Goal: Information Seeking & Learning: Check status

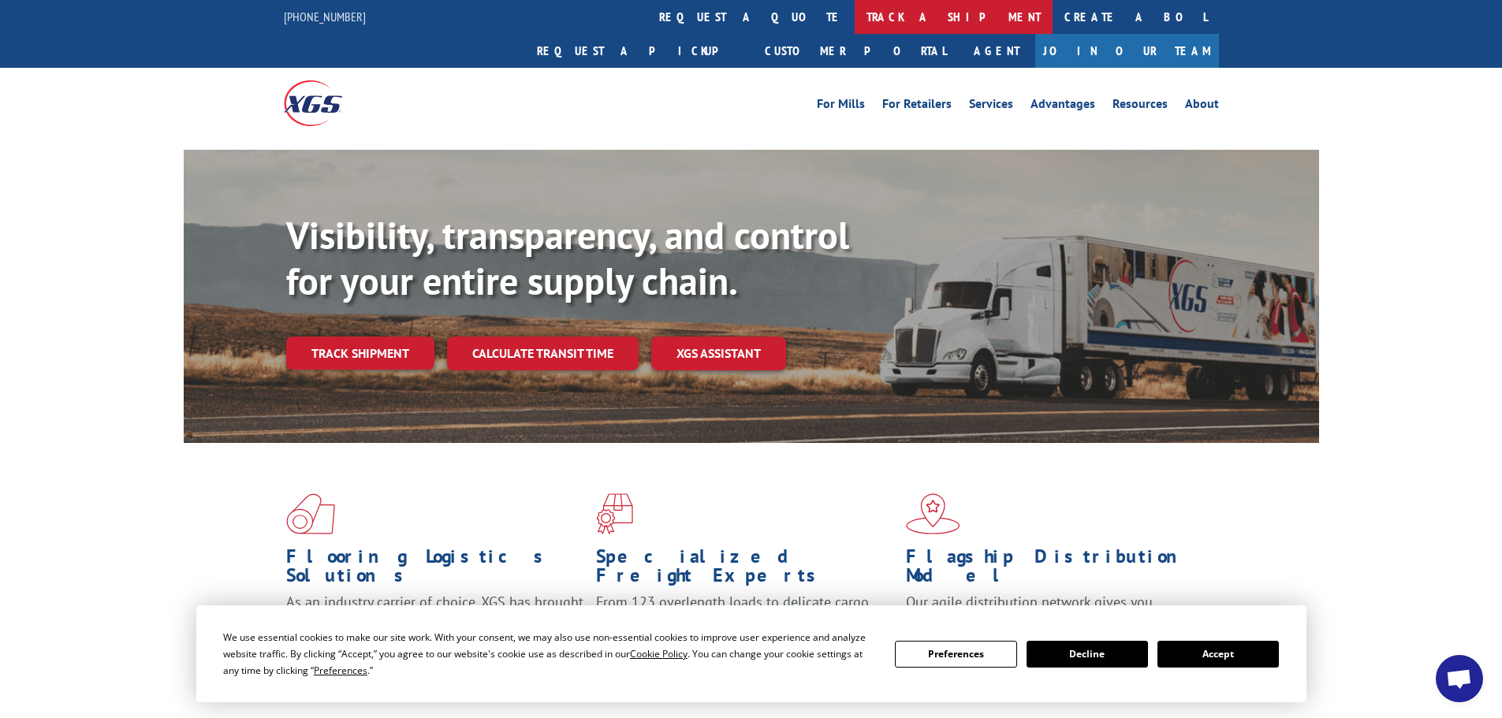
click at [855, 14] on link "track a shipment" at bounding box center [954, 17] width 198 height 34
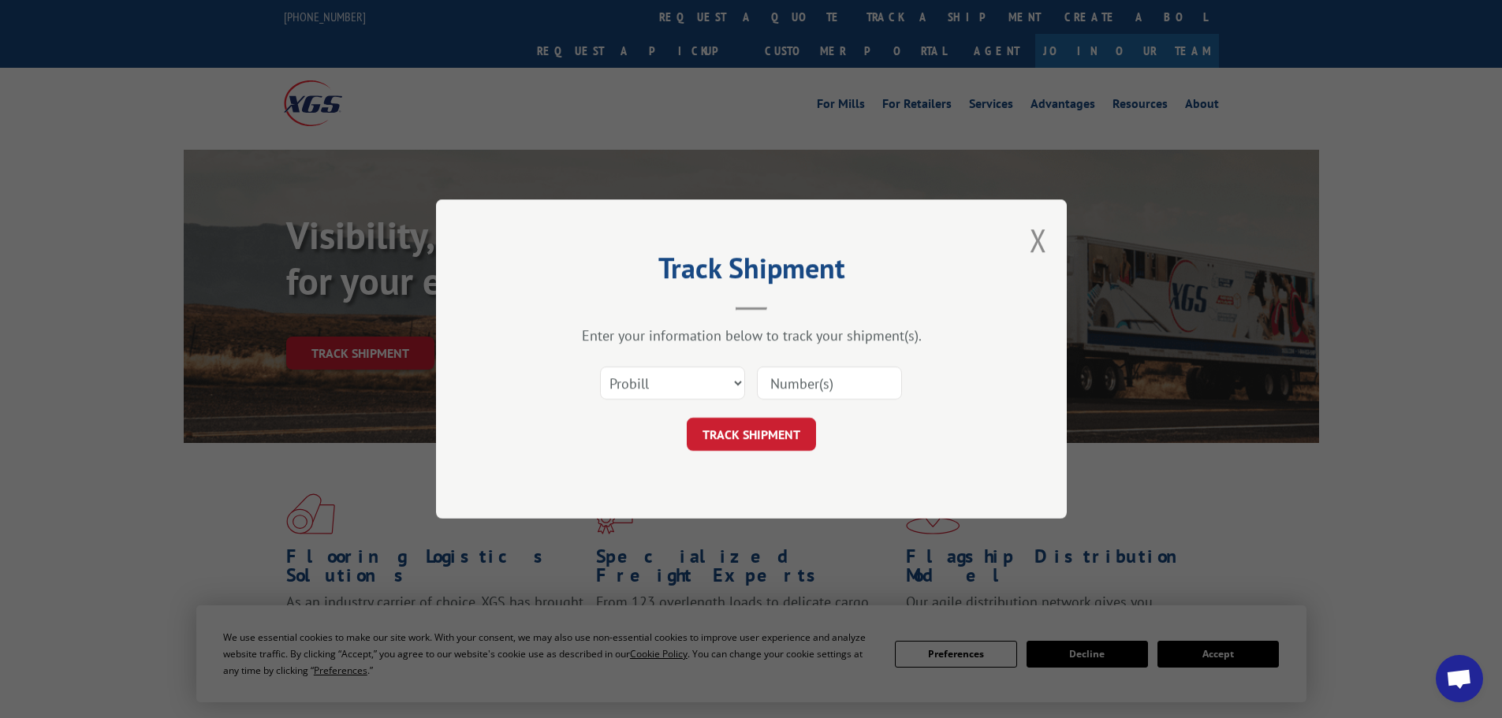
click at [807, 386] on input at bounding box center [829, 383] width 145 height 33
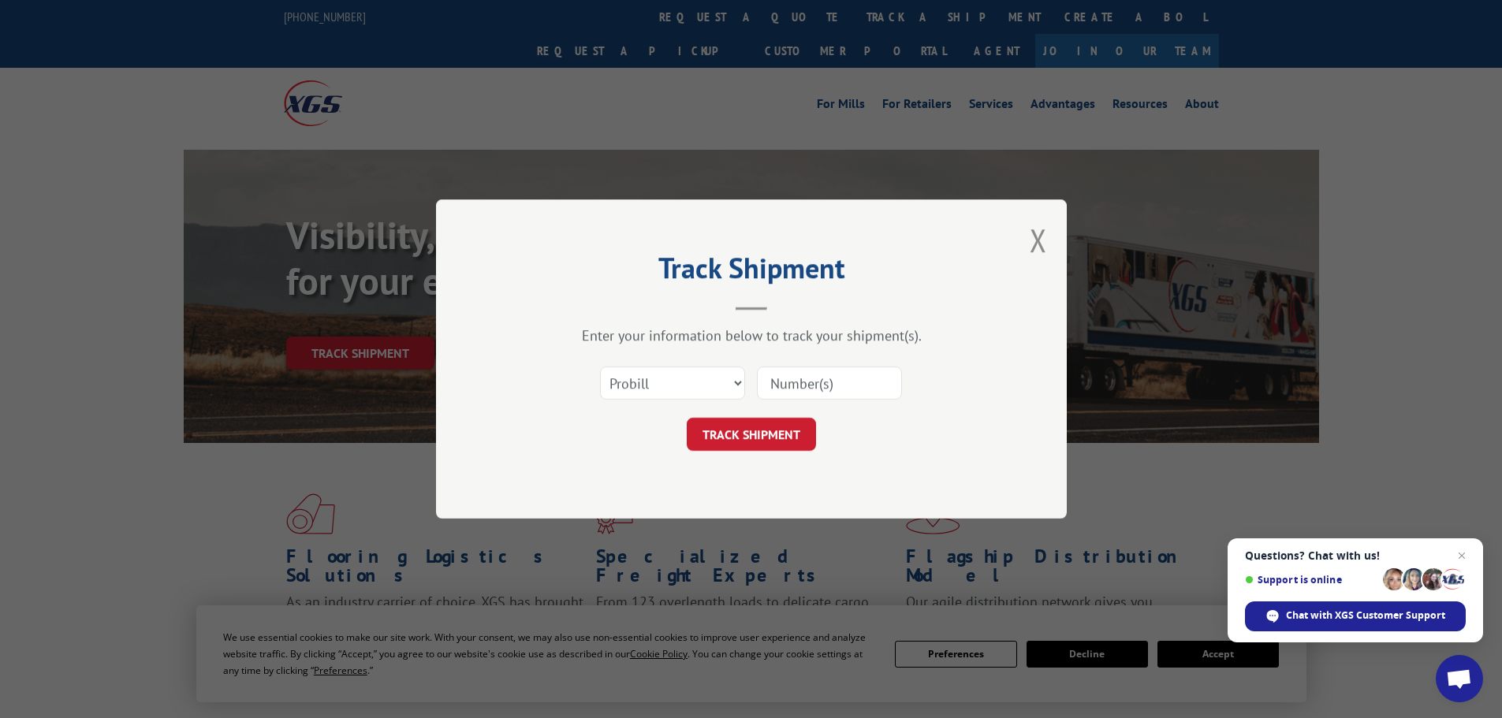
paste input "17517378"
type input "17517378"
click at [758, 427] on button "TRACK SHIPMENT" at bounding box center [751, 434] width 129 height 33
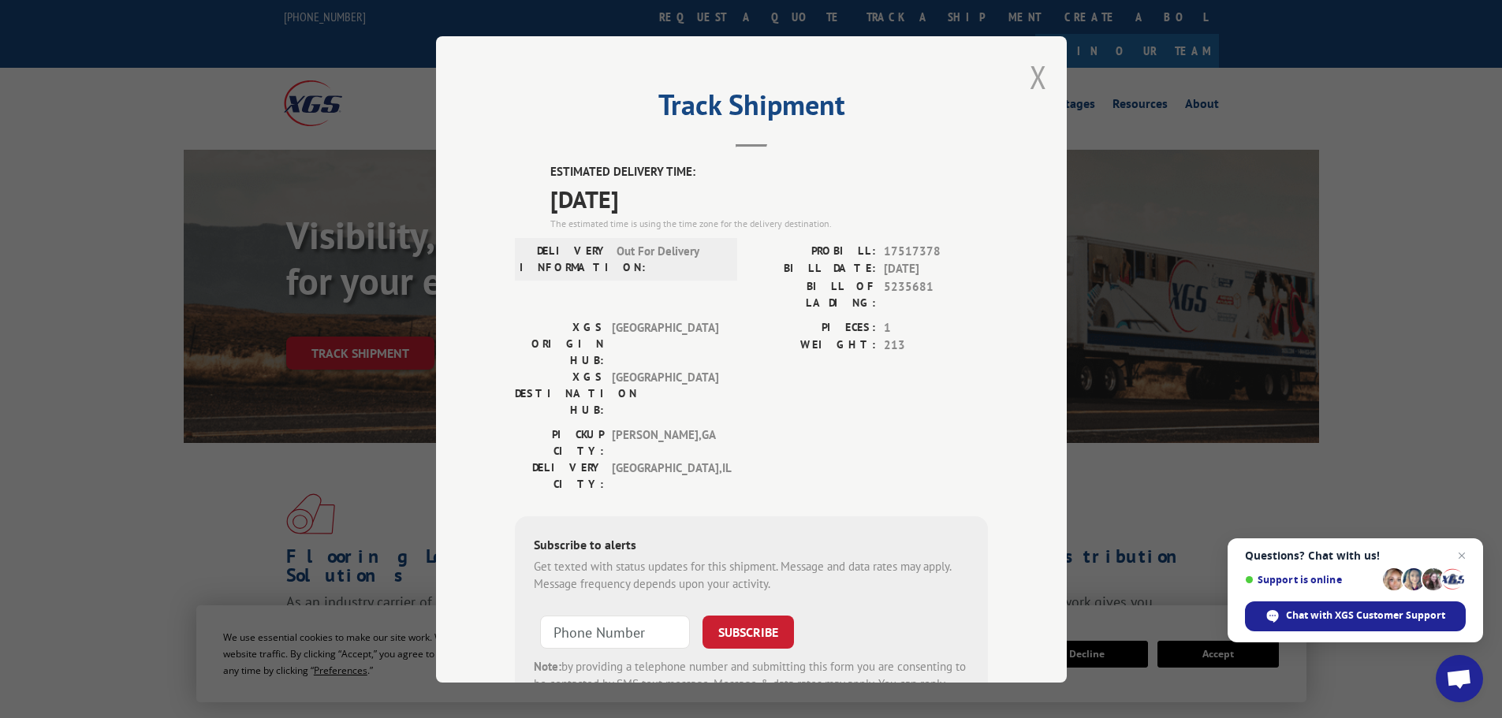
drag, startPoint x: 1036, startPoint y: 72, endPoint x: 733, endPoint y: 34, distance: 305.2
click at [1031, 72] on button "Close modal" at bounding box center [1038, 77] width 17 height 42
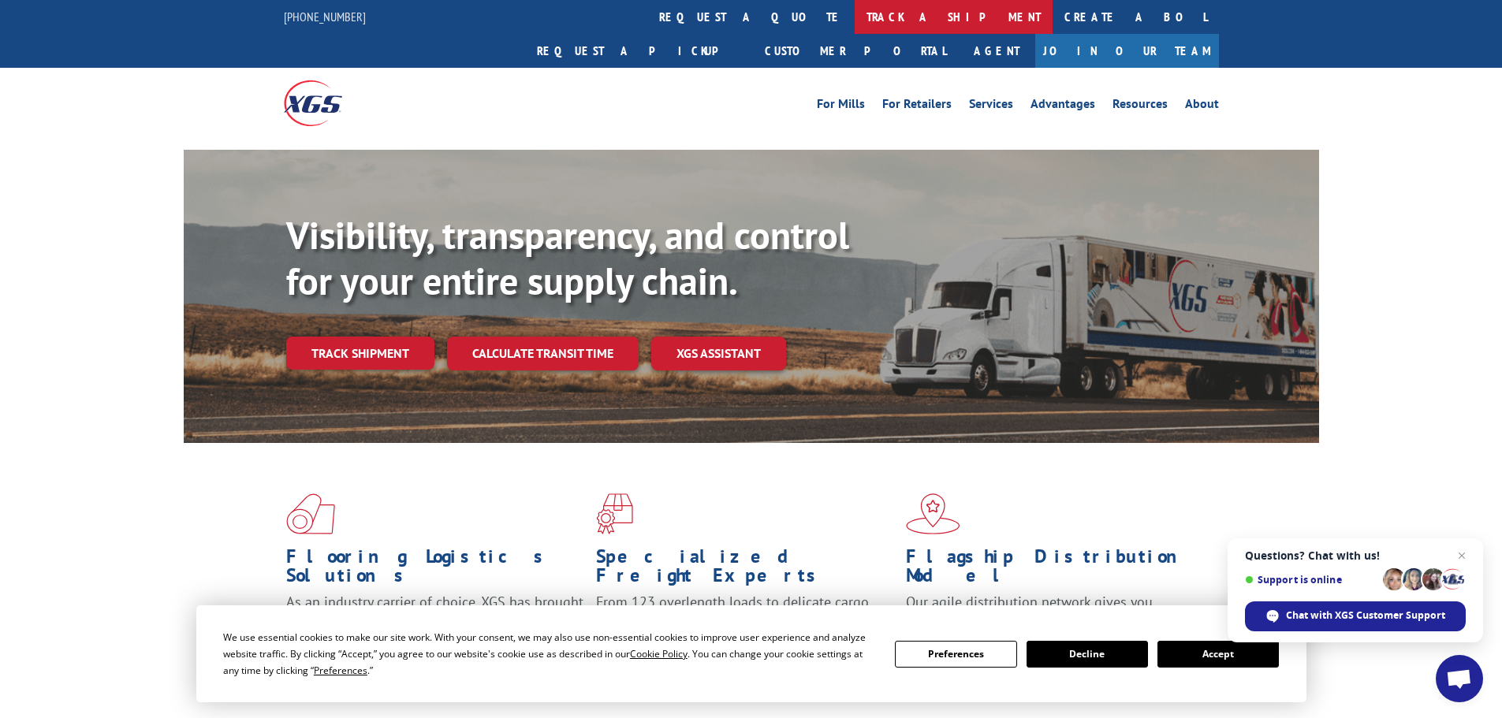
click at [855, 12] on link "track a shipment" at bounding box center [954, 17] width 198 height 34
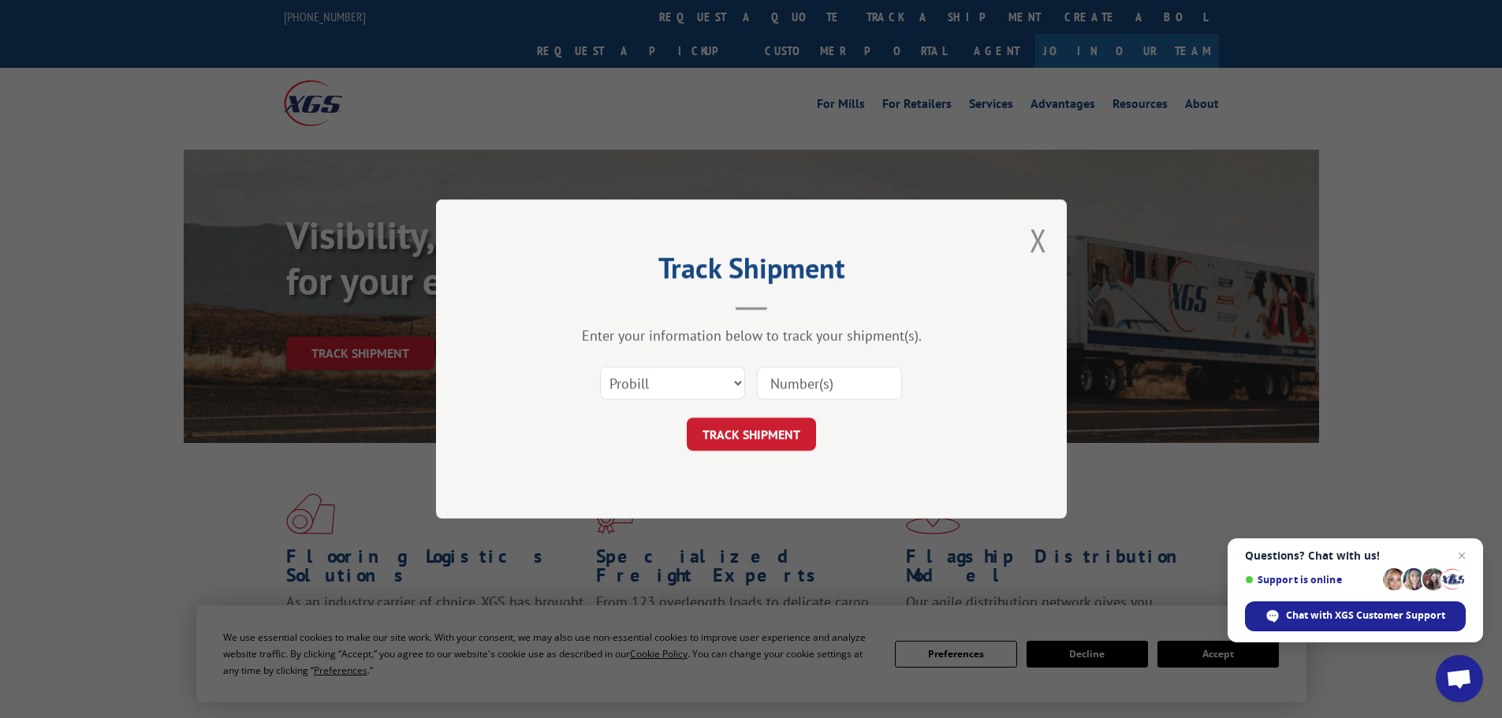
click at [806, 372] on input at bounding box center [829, 383] width 145 height 33
paste input "17229391"
type input "17229391"
click at [764, 435] on button "TRACK SHIPMENT" at bounding box center [751, 434] width 129 height 33
